Goal: Transaction & Acquisition: Download file/media

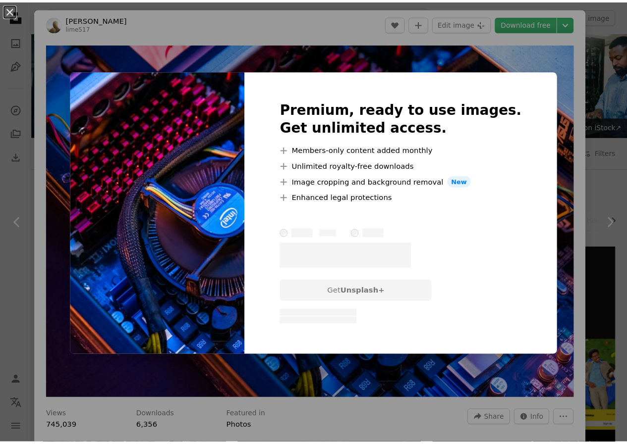
scroll to position [347, 0]
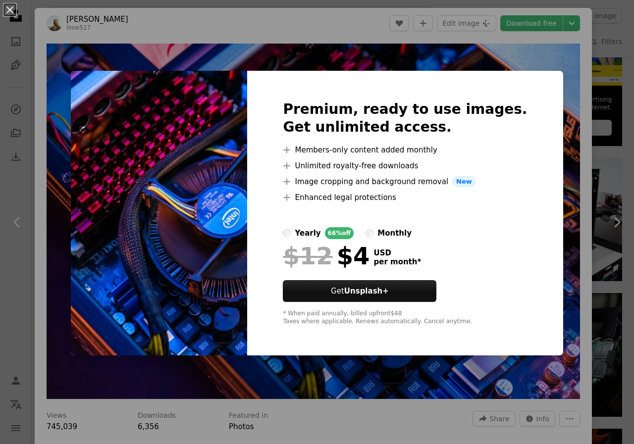
click at [569, 128] on div "An X shape Premium, ready to use images. Get unlimited access. A plus sign Memb…" at bounding box center [317, 222] width 634 height 444
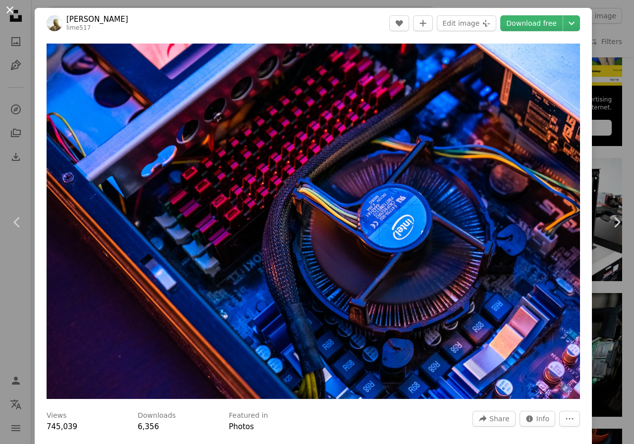
click at [7, 12] on button "An X shape" at bounding box center [10, 10] width 12 height 12
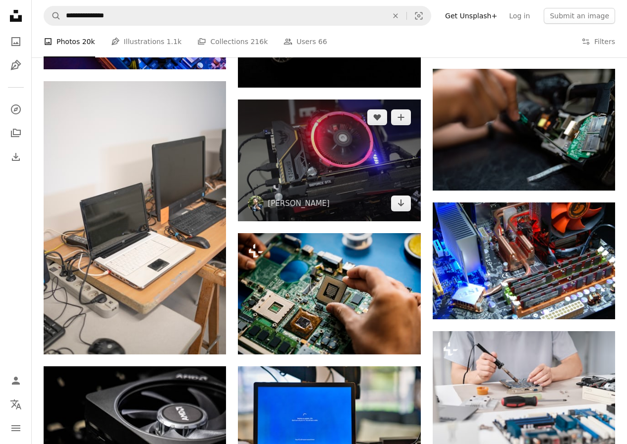
scroll to position [594, 0]
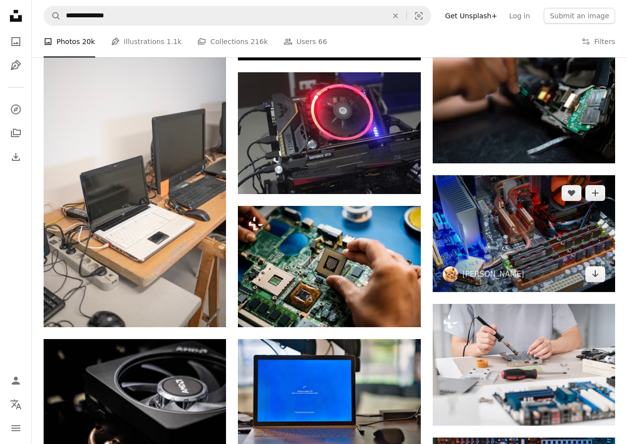
click at [531, 238] on img at bounding box center [523, 233] width 182 height 117
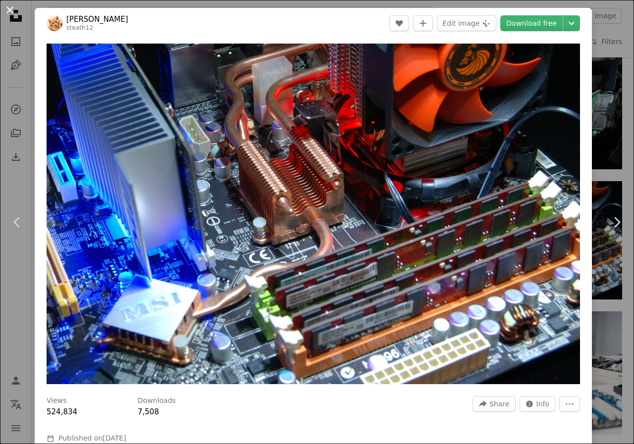
click at [9, 13] on button "An X shape" at bounding box center [10, 10] width 12 height 12
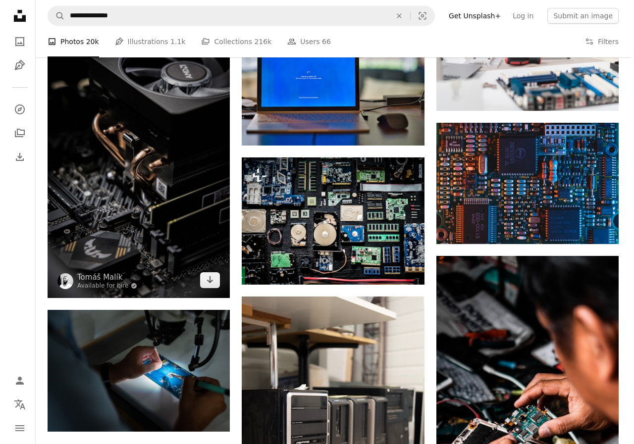
scroll to position [941, 0]
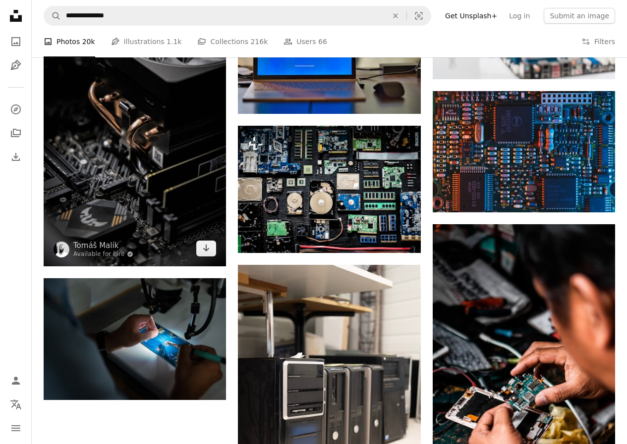
click at [137, 144] on img at bounding box center [135, 129] width 182 height 273
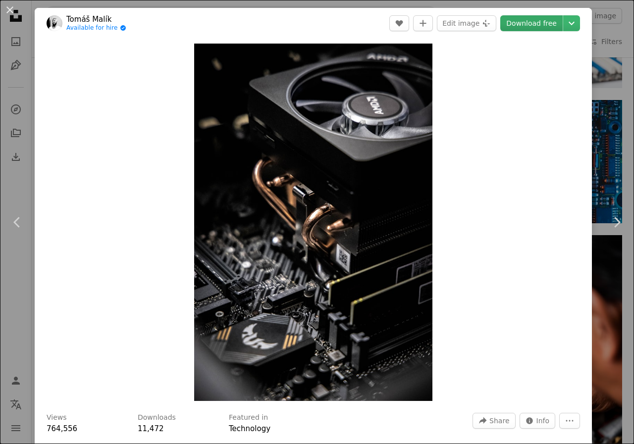
click at [527, 26] on link "Download free" at bounding box center [531, 23] width 62 height 16
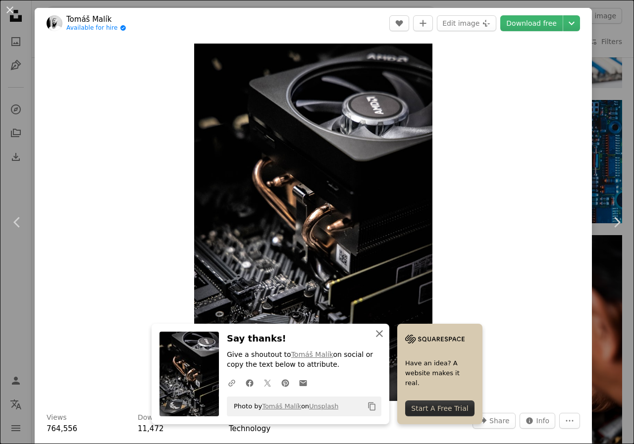
click at [374, 332] on icon "An X shape" at bounding box center [380, 334] width 12 height 12
